Goal: Information Seeking & Learning: Check status

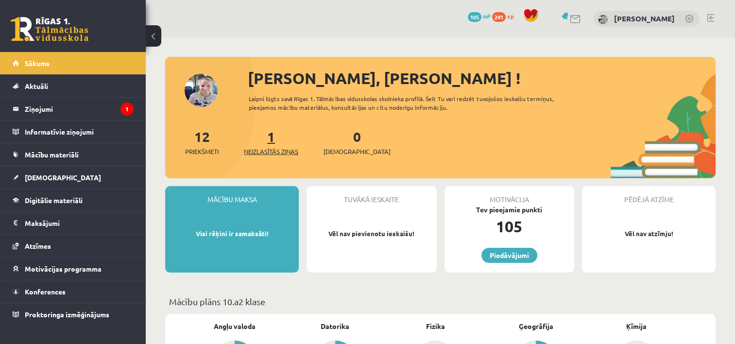
click at [283, 148] on span "Neizlasītās ziņas" at bounding box center [271, 152] width 54 height 10
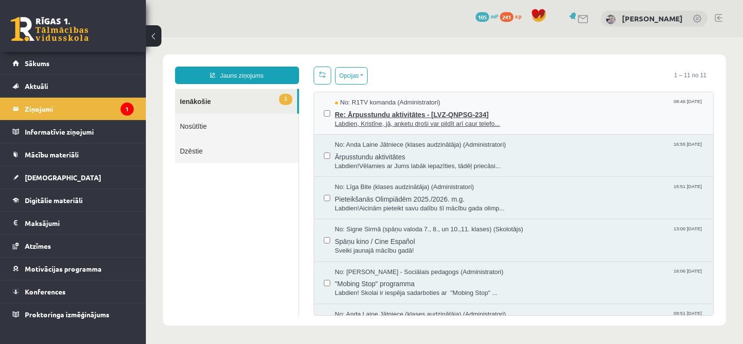
click at [392, 114] on span "Re: Ārpusstundu aktivitātes - [LVZ-QNPSG-234]" at bounding box center [519, 113] width 369 height 12
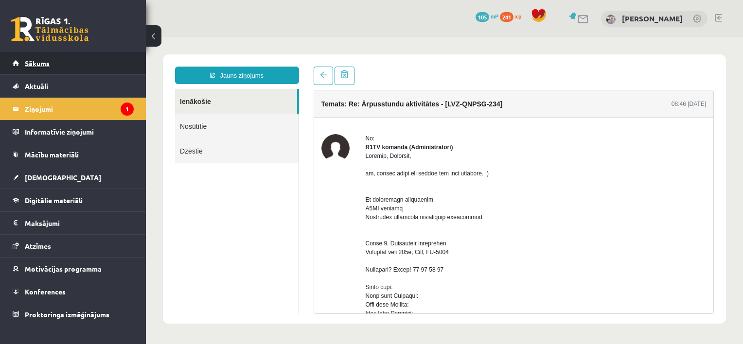
click at [40, 59] on span "Sākums" at bounding box center [37, 63] width 25 height 9
